Goal: Task Accomplishment & Management: Manage account settings

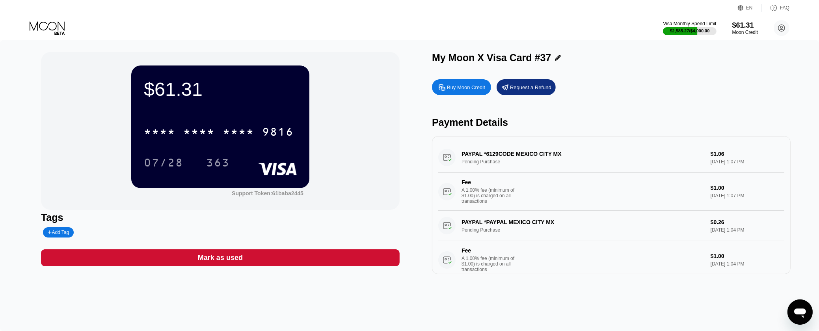
drag, startPoint x: 485, startPoint y: 158, endPoint x: 500, endPoint y: 154, distance: 15.5
click at [500, 154] on div "PAYPAL *6129CODE MEXICO CITY MX Pending Purchase $1.06 Aug 20, 2025 1:07 PM Fee…" at bounding box center [611, 176] width 346 height 68
click at [546, 158] on div "PAYPAL *3617CODE MEXICO CITY MX Pending Purchase $1.06 [DATE] 1:13 PM Fee A 1.0…" at bounding box center [611, 176] width 346 height 68
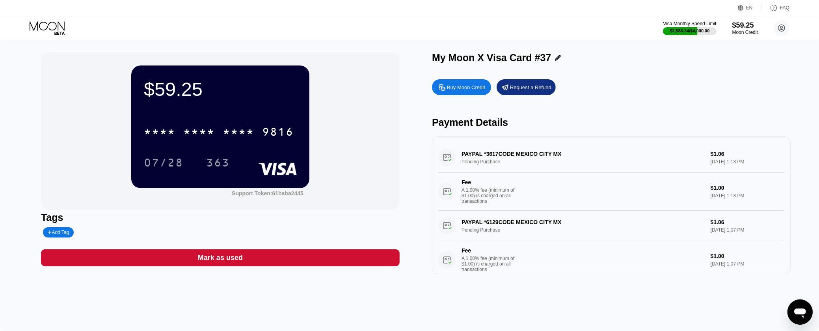
click at [684, 131] on div "Buy Moon Credit Request a Refund Payment Details PAYPAL *3617CODE MEXICO CITY M…" at bounding box center [611, 174] width 359 height 199
click at [512, 103] on div "Buy Moon Credit Request a Refund Payment Details PAYPAL *3617CODE MEXICO CITY M…" at bounding box center [611, 174] width 359 height 199
drag, startPoint x: 483, startPoint y: 128, endPoint x: 440, endPoint y: 129, distance: 42.6
click at [440, 128] on div "Payment Details" at bounding box center [611, 122] width 359 height 11
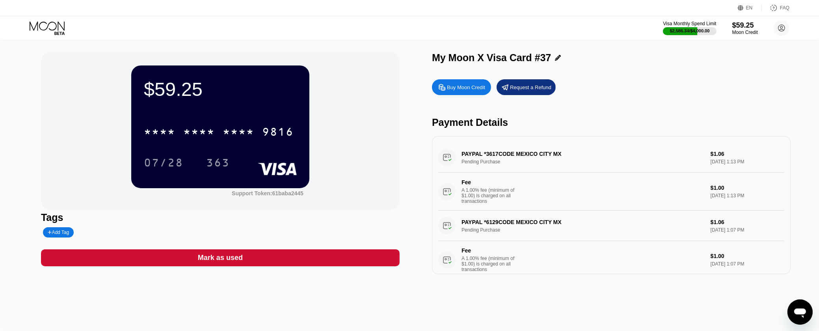
click at [440, 128] on div "Payment Details" at bounding box center [611, 122] width 359 height 11
click at [523, 132] on div "Buy Moon Credit Request a Refund Payment Details PAYPAL *3617CODE MEXICO CITY M…" at bounding box center [611, 174] width 359 height 199
click at [440, 127] on div "Payment Details" at bounding box center [611, 122] width 359 height 11
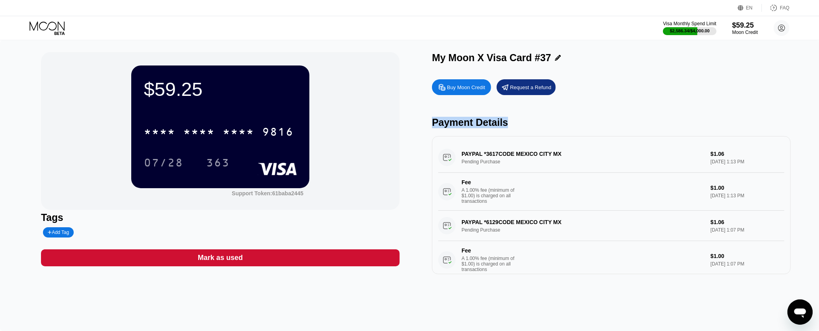
click at [440, 127] on div "Payment Details" at bounding box center [611, 122] width 359 height 11
click at [405, 125] on div "$59.25 * * * * * * * * * * * * 9816 07/28 363 Support Token: 61baba2445 Tags Ad…" at bounding box center [409, 163] width 737 height 222
click at [504, 131] on div "Buy Moon Credit Request a Refund Payment Details PAYPAL *3617CODE MEXICO CITY M…" at bounding box center [611, 174] width 359 height 199
click at [507, 124] on div "Payment Details" at bounding box center [611, 122] width 359 height 11
click at [445, 123] on div "Payment Details" at bounding box center [611, 122] width 359 height 11
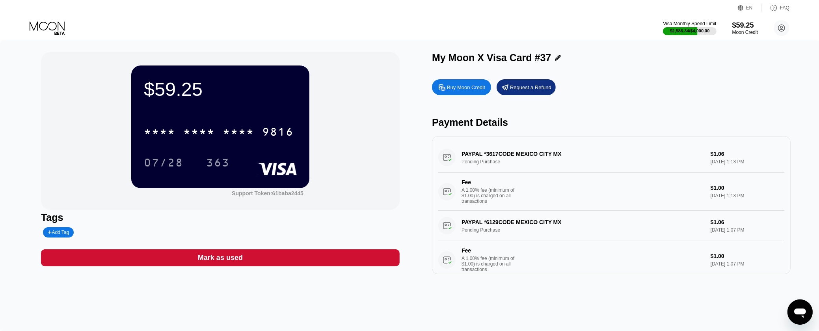
click at [445, 123] on div "Payment Details" at bounding box center [611, 122] width 359 height 11
